Goal: Information Seeking & Learning: Check status

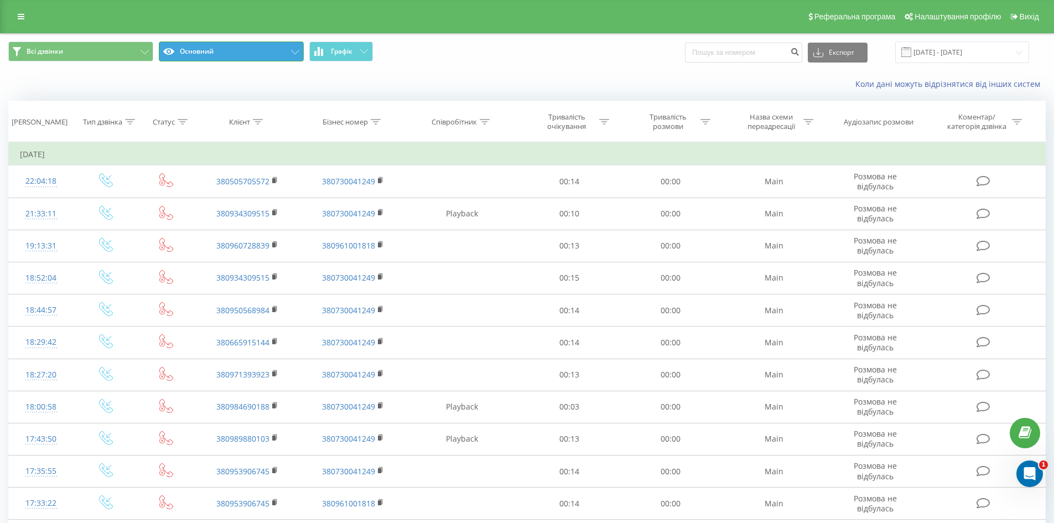
click at [297, 57] on button "Основний" at bounding box center [231, 52] width 145 height 20
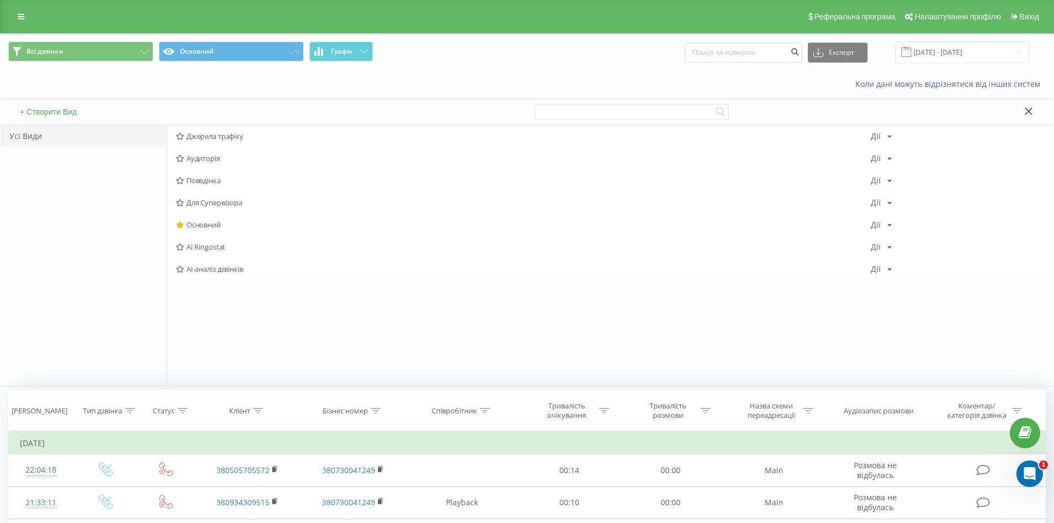
drag, startPoint x: 219, startPoint y: 248, endPoint x: 221, endPoint y: 241, distance: 7.7
click at [219, 247] on span "AI Ringostat" at bounding box center [523, 247] width 695 height 8
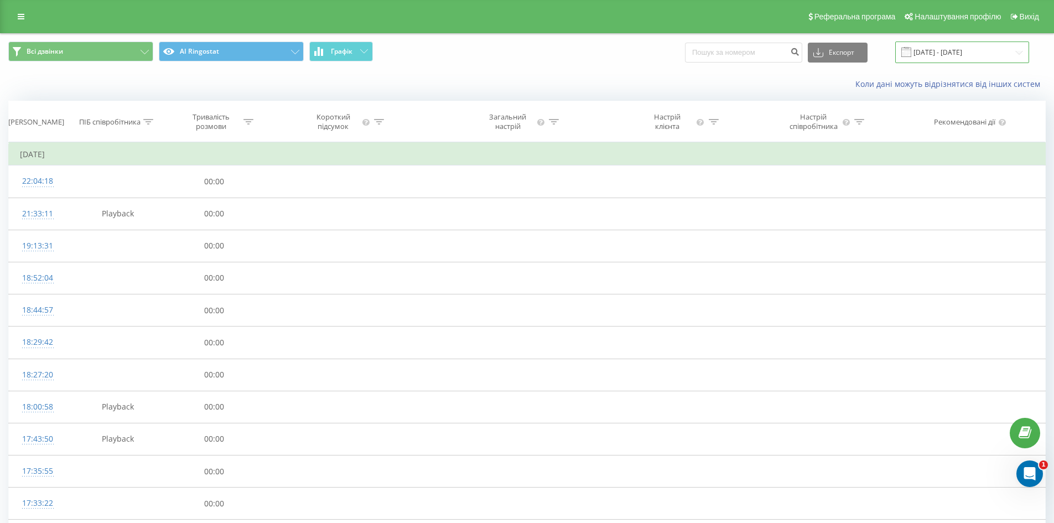
click at [936, 53] on input "[DATE] - [DATE]" at bounding box center [962, 53] width 134 height 22
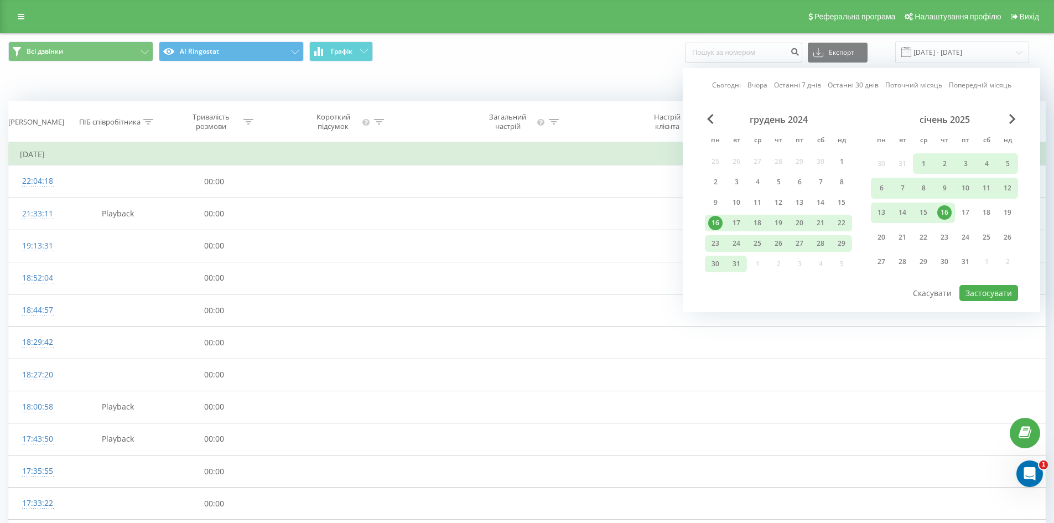
click at [1008, 123] on div "січень 2025" at bounding box center [944, 119] width 147 height 11
click at [1012, 119] on span "Next Month" at bounding box center [1012, 119] width 7 height 10
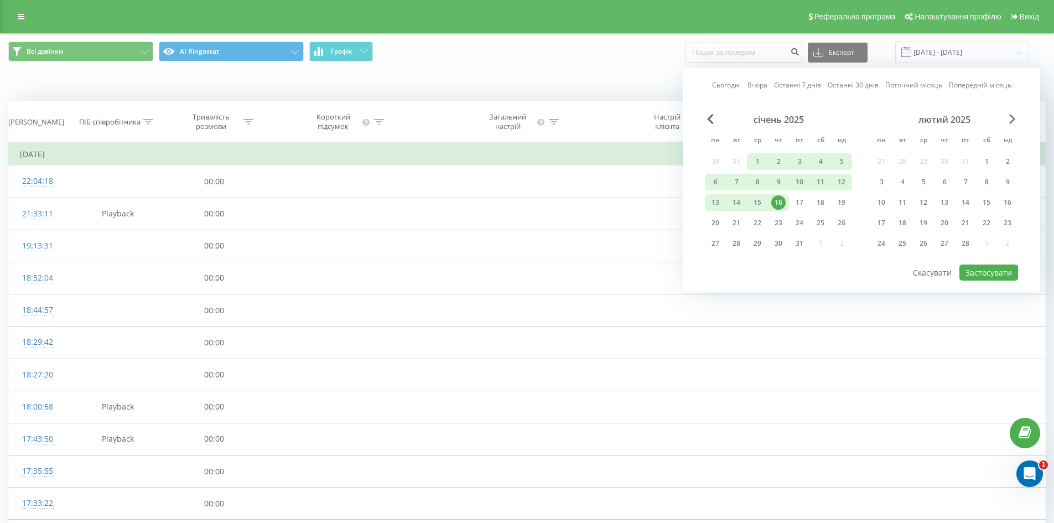
click at [1012, 119] on span "Next Month" at bounding box center [1012, 119] width 7 height 10
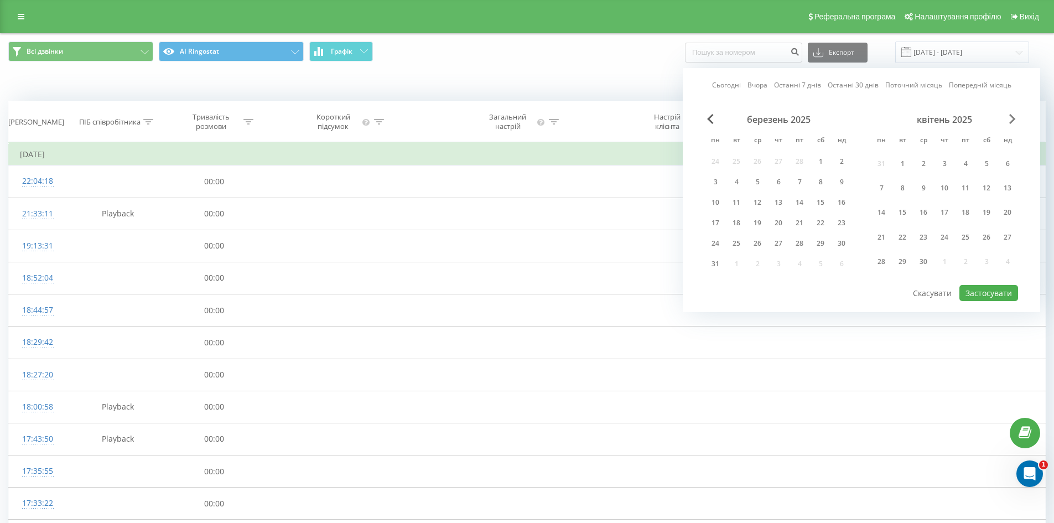
click at [1012, 119] on span "Next Month" at bounding box center [1012, 119] width 7 height 10
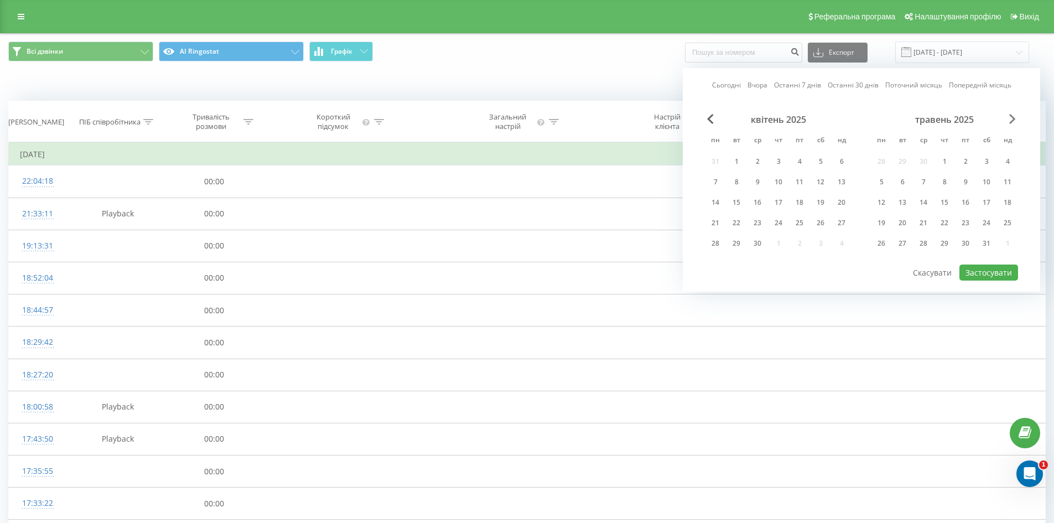
click at [1012, 119] on span "Next Month" at bounding box center [1012, 119] width 7 height 10
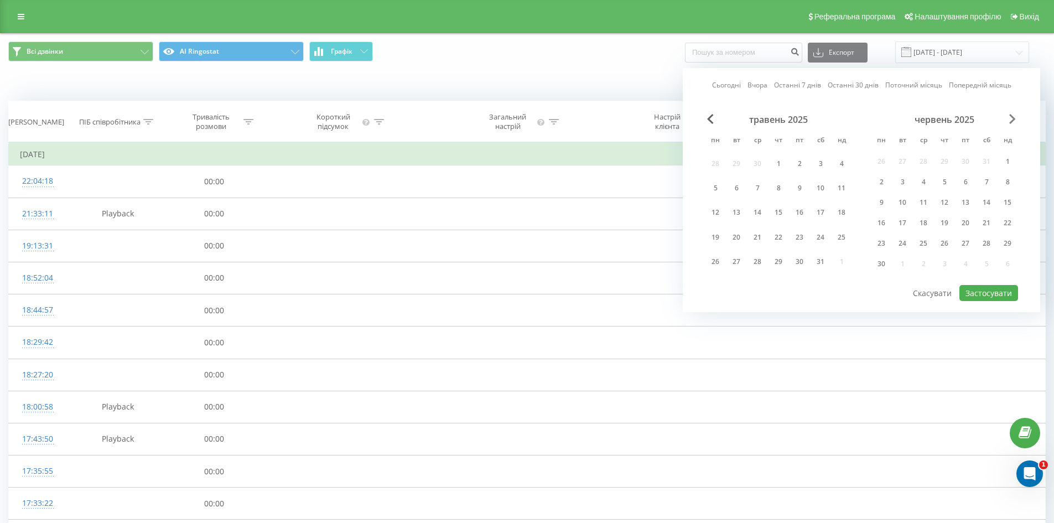
click at [1012, 119] on span "Next Month" at bounding box center [1012, 119] width 7 height 10
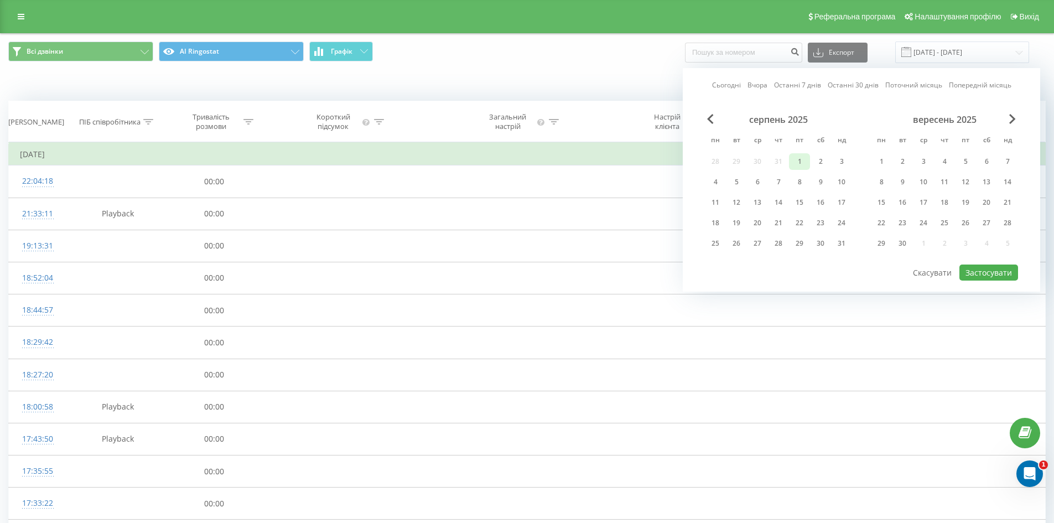
click at [795, 161] on div "1" at bounding box center [800, 161] width 14 height 14
click at [755, 222] on div "20" at bounding box center [757, 223] width 14 height 14
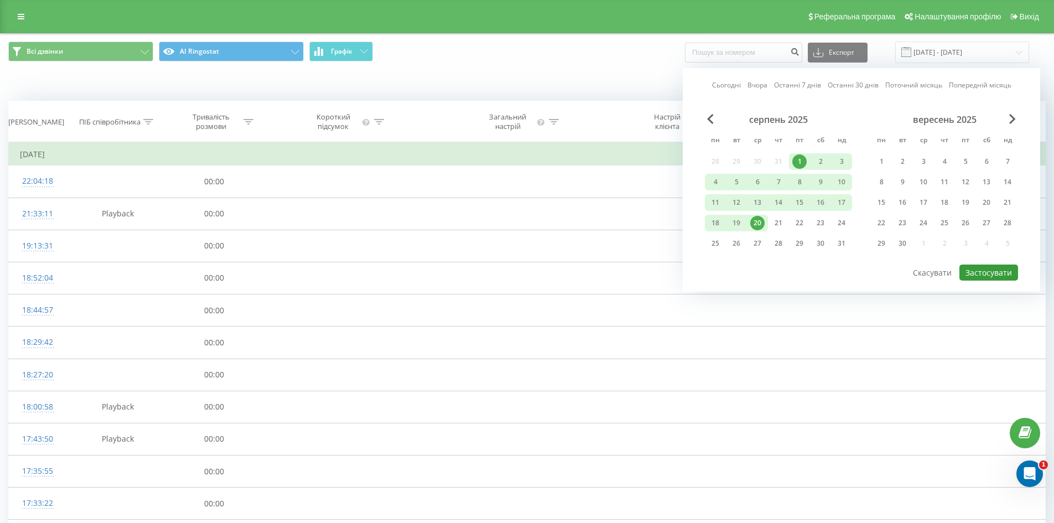
click at [987, 272] on button "Застосувати" at bounding box center [989, 273] width 59 height 16
type input "[DATE] - [DATE]"
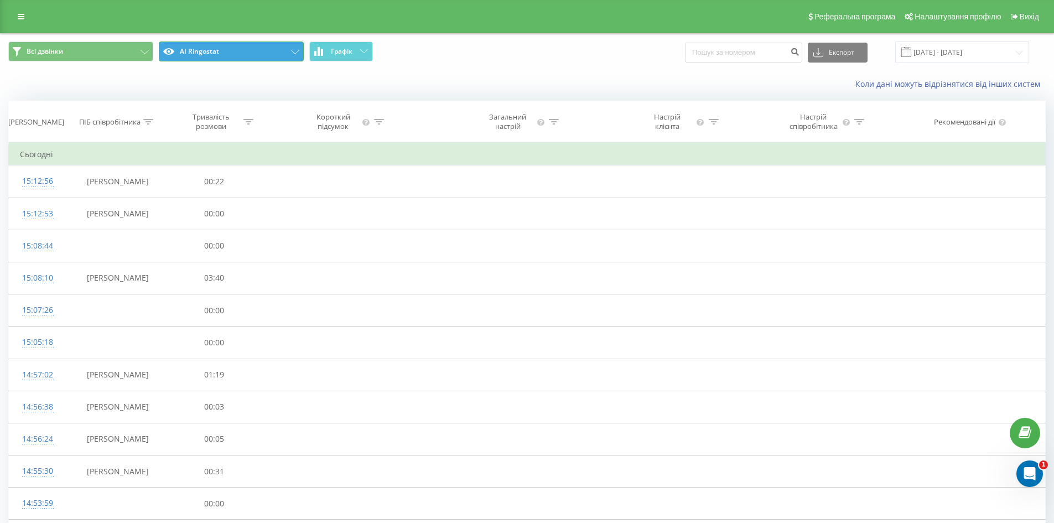
click at [168, 52] on icon at bounding box center [168, 51] width 11 height 7
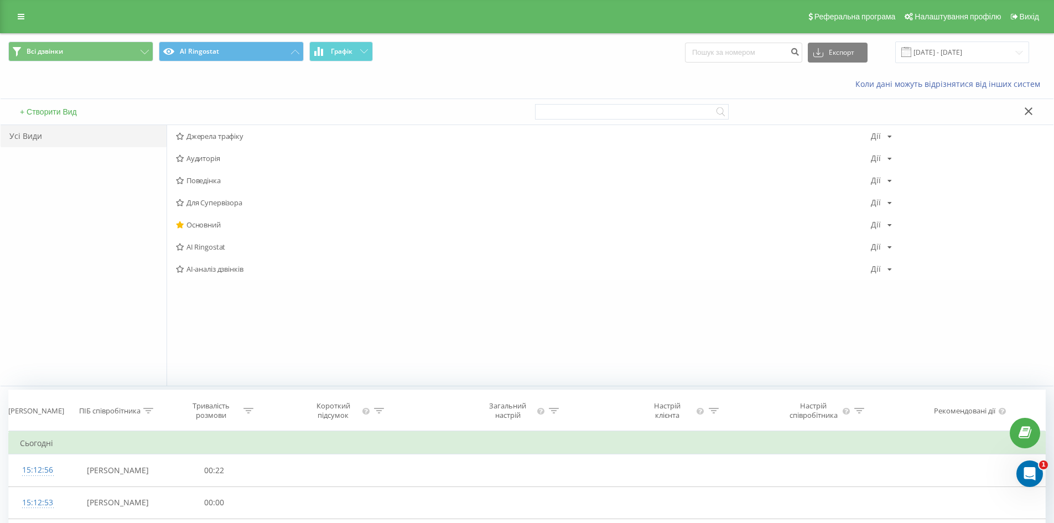
click at [195, 265] on span "AI-аналіз дзвінків" at bounding box center [523, 269] width 695 height 8
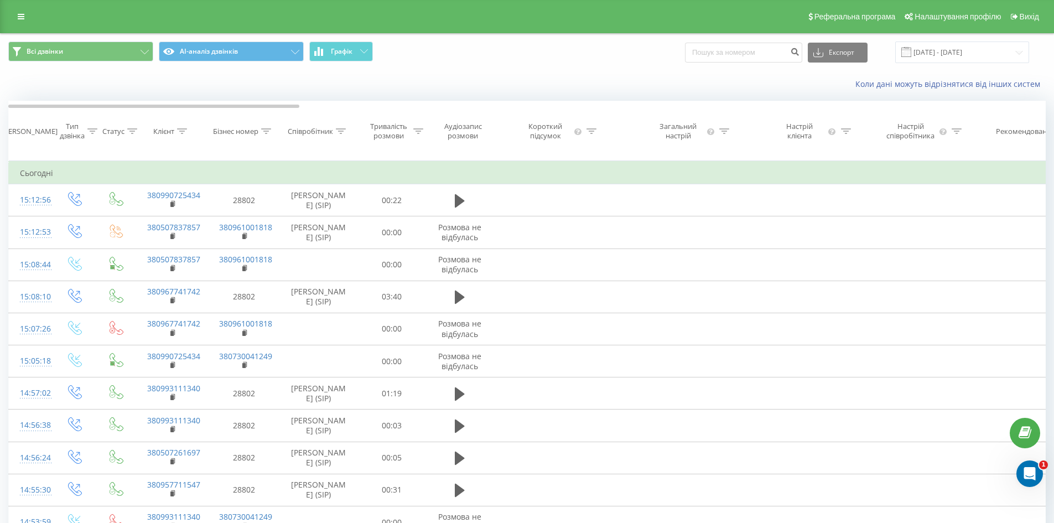
click at [339, 134] on icon at bounding box center [341, 131] width 10 height 6
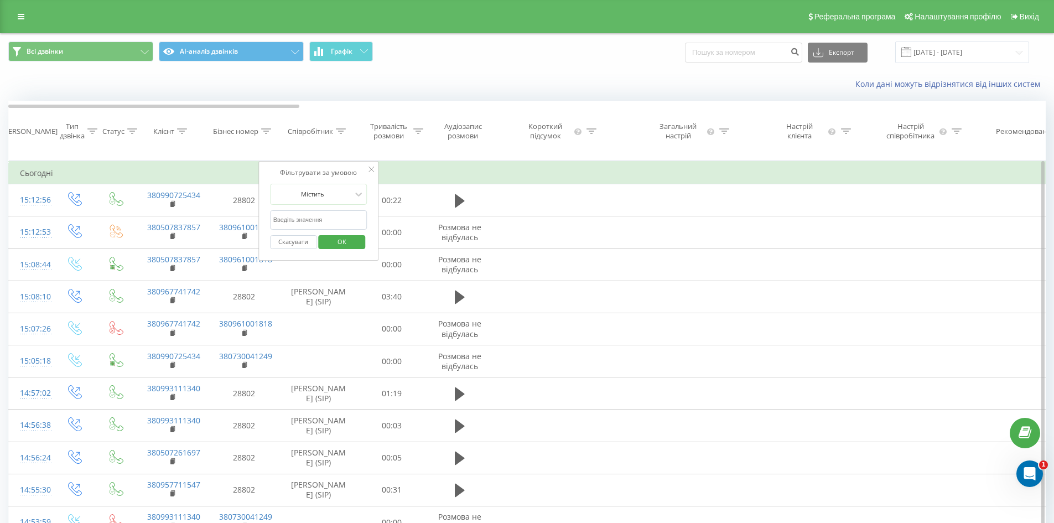
click at [302, 230] on input "text" at bounding box center [318, 219] width 97 height 19
type input "[PERSON_NAME]"
click at [338, 245] on span "OK" at bounding box center [342, 241] width 31 height 17
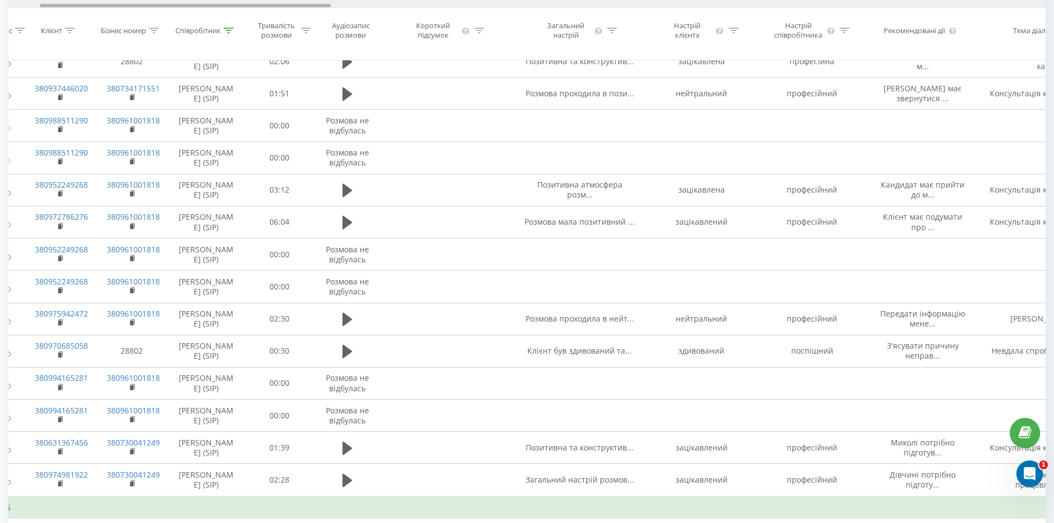
scroll to position [0, 199]
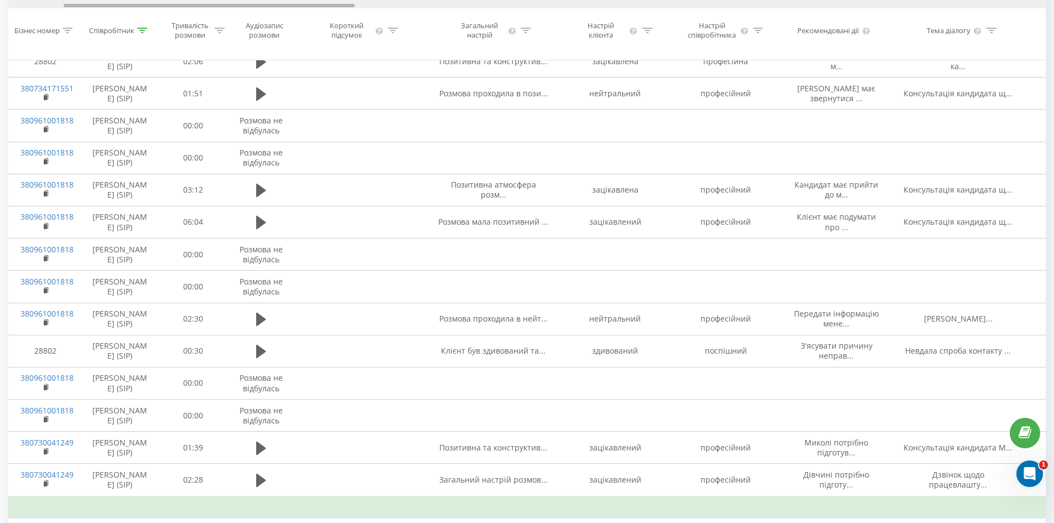
drag, startPoint x: 268, startPoint y: 7, endPoint x: 324, endPoint y: 9, distance: 56.0
click at [324, 9] on div "Дата дзвінка Тип дзвінка Статус Клієнт Бізнес номер Співробітник Тривалість роз…" at bounding box center [527, 30] width 1038 height 60
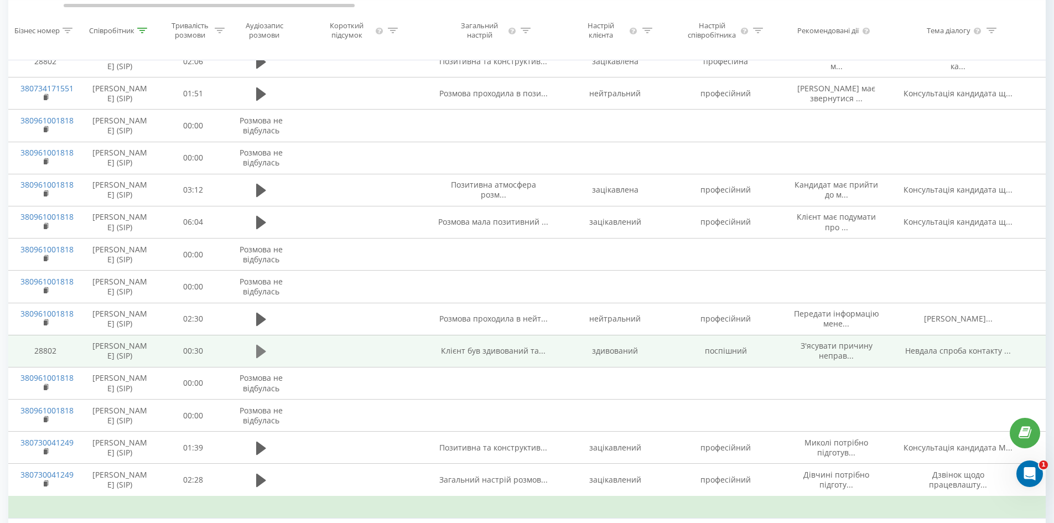
click at [263, 359] on icon at bounding box center [261, 351] width 10 height 15
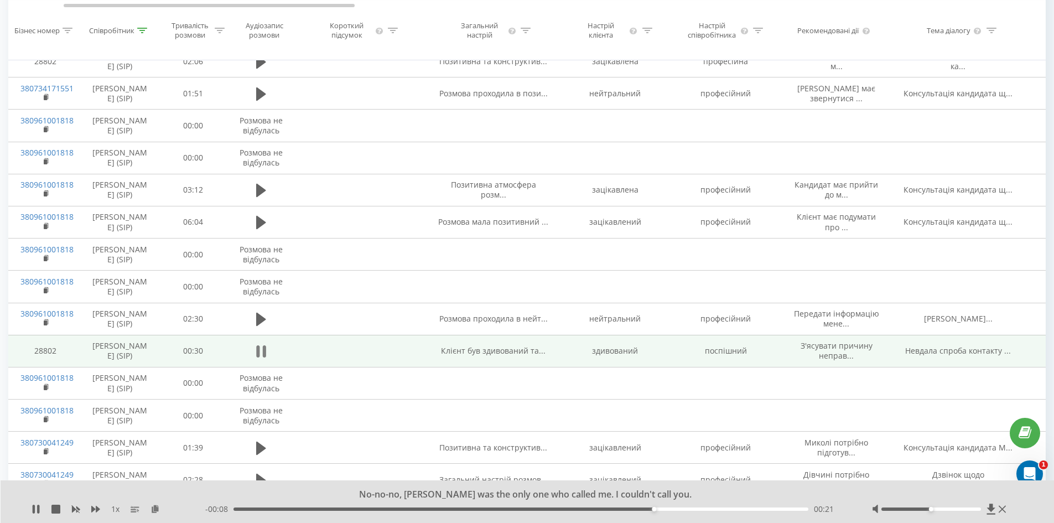
click at [259, 358] on icon at bounding box center [257, 351] width 3 height 12
